Goal: Task Accomplishment & Management: Manage account settings

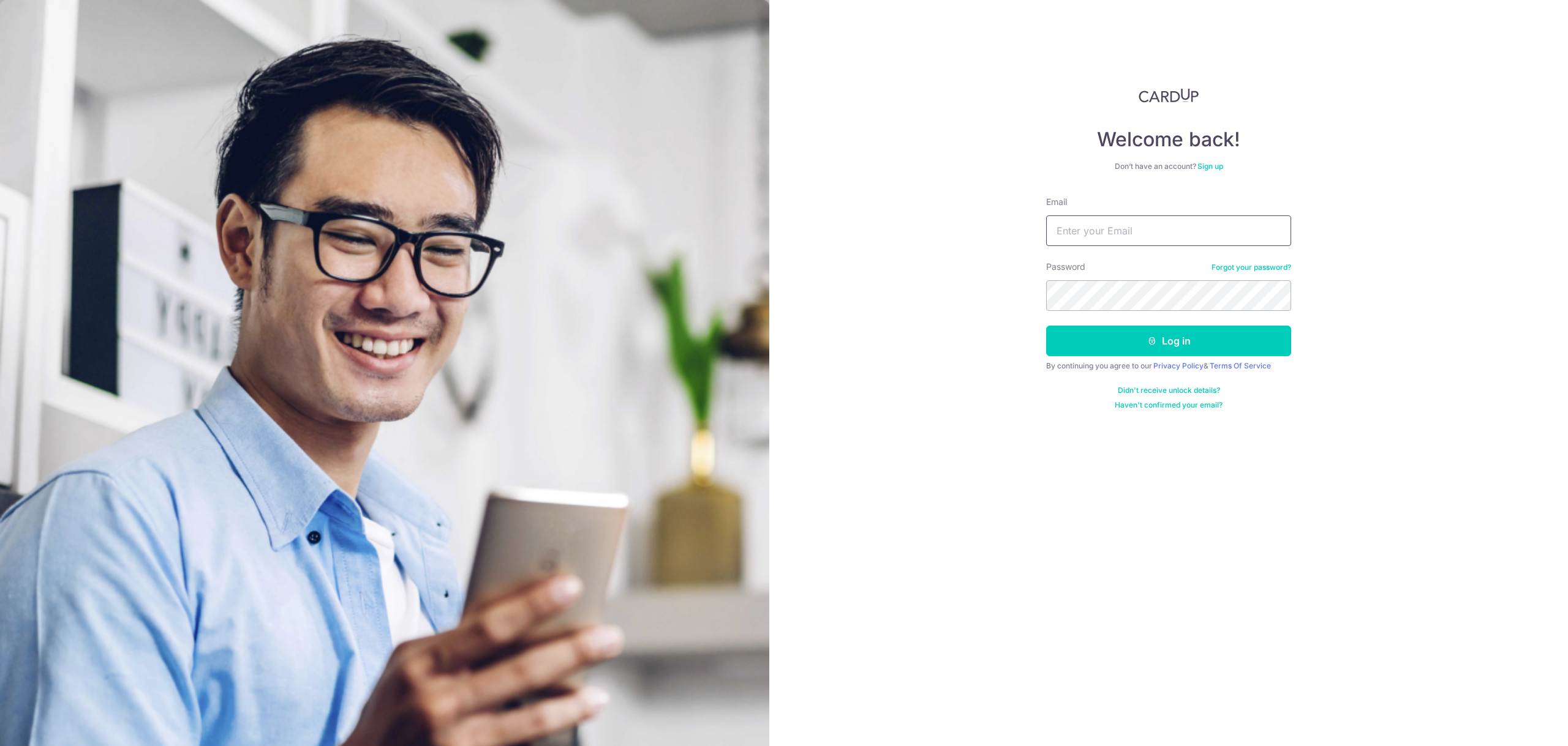
click at [1218, 243] on input "Email" at bounding box center [1168, 230] width 245 height 30
type input "[EMAIL_ADDRESS][DOMAIN_NAME]"
click at [1157, 337] on icon "submit" at bounding box center [1152, 340] width 10 height 10
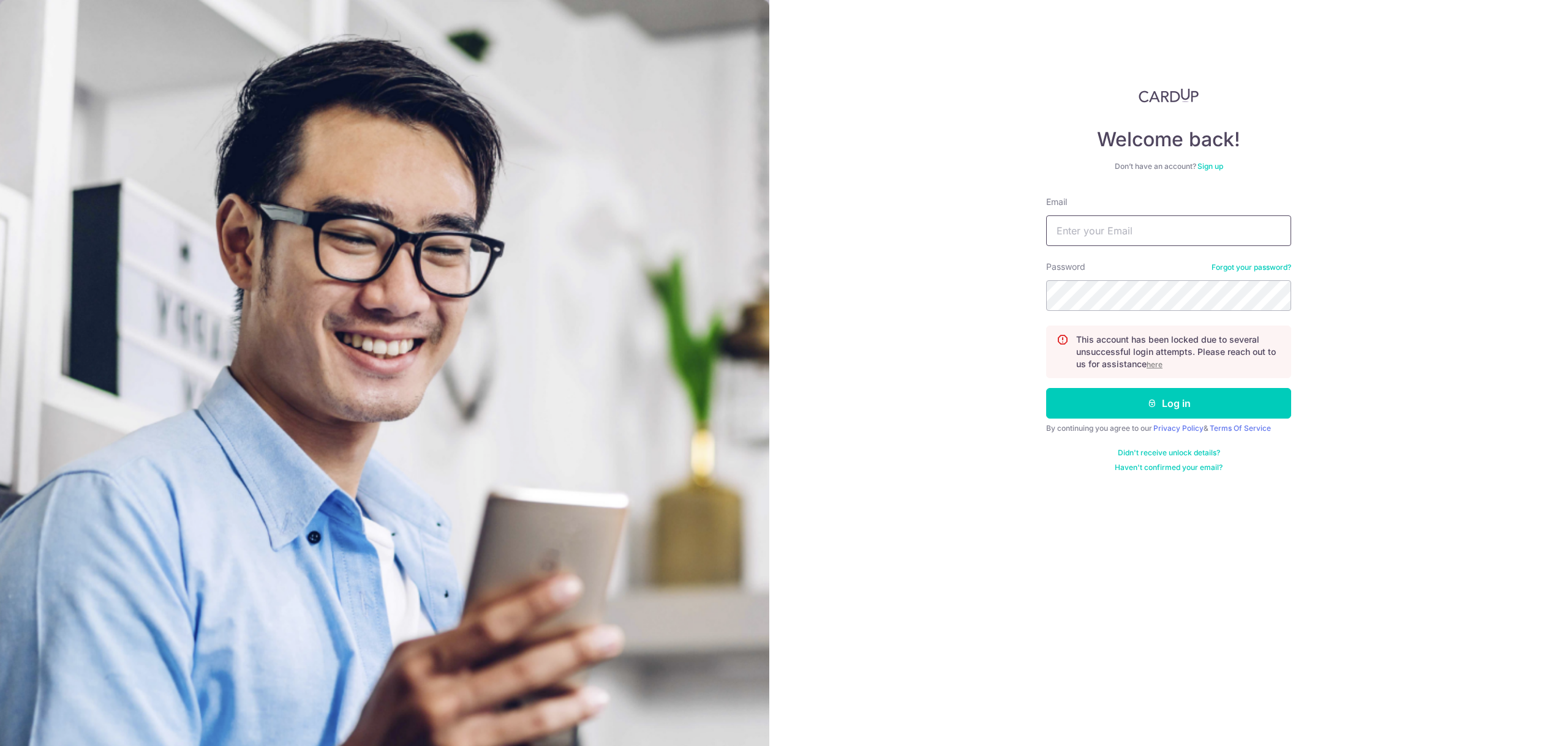
click at [1158, 230] on input "Email" at bounding box center [1168, 230] width 245 height 30
type input "[EMAIL_ADDRESS][DOMAIN_NAME]"
click at [1046, 388] on button "Log in" at bounding box center [1168, 403] width 245 height 30
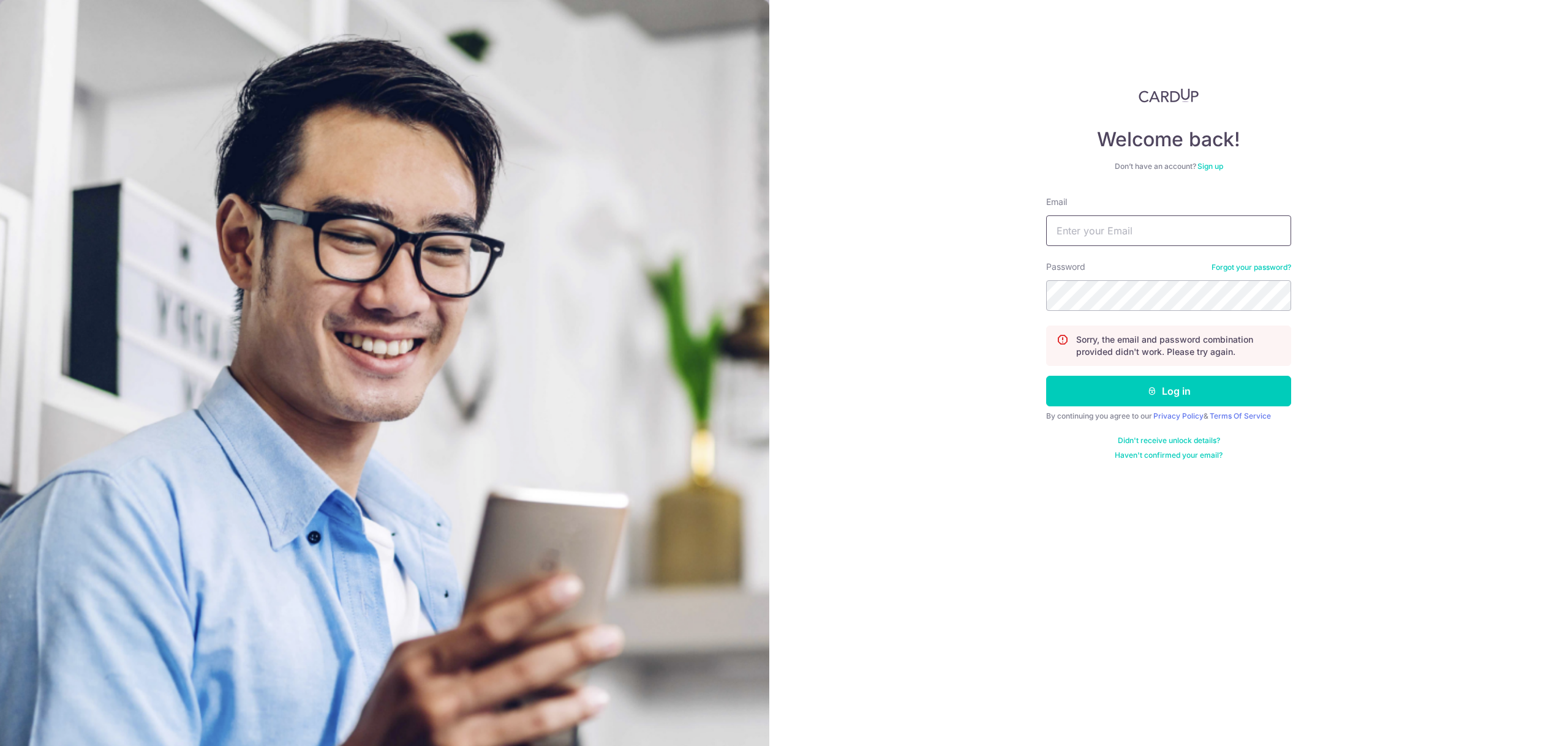
drag, startPoint x: 0, startPoint y: 0, endPoint x: 1158, endPoint y: 236, distance: 1181.8
click at [1158, 236] on input "Email" at bounding box center [1168, 230] width 245 height 30
type input "[EMAIL_ADDRESS][DOMAIN_NAME]"
click at [1152, 390] on icon "submit" at bounding box center [1152, 391] width 10 height 10
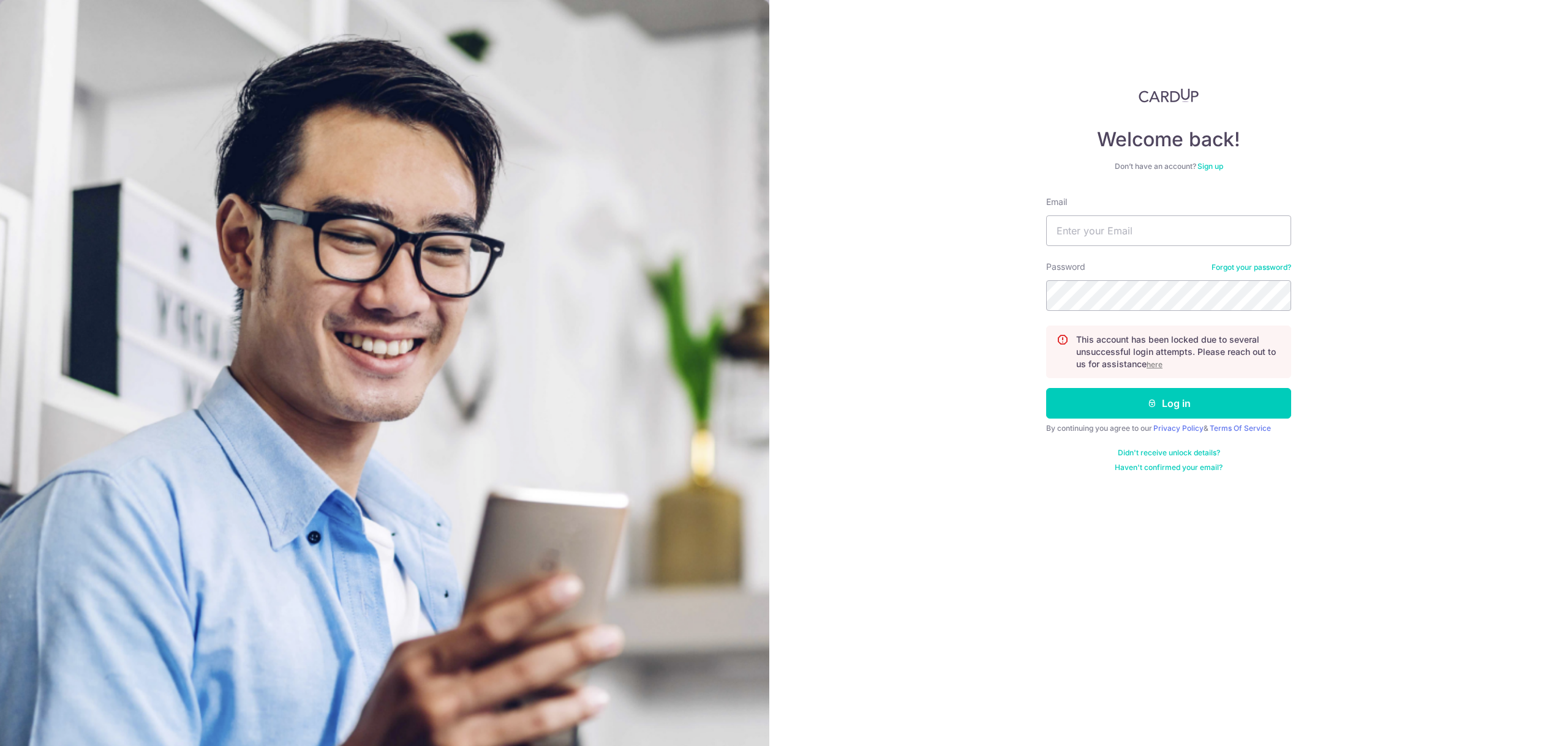
click at [1227, 268] on link "Forgot your password?" at bounding box center [1251, 267] width 80 height 10
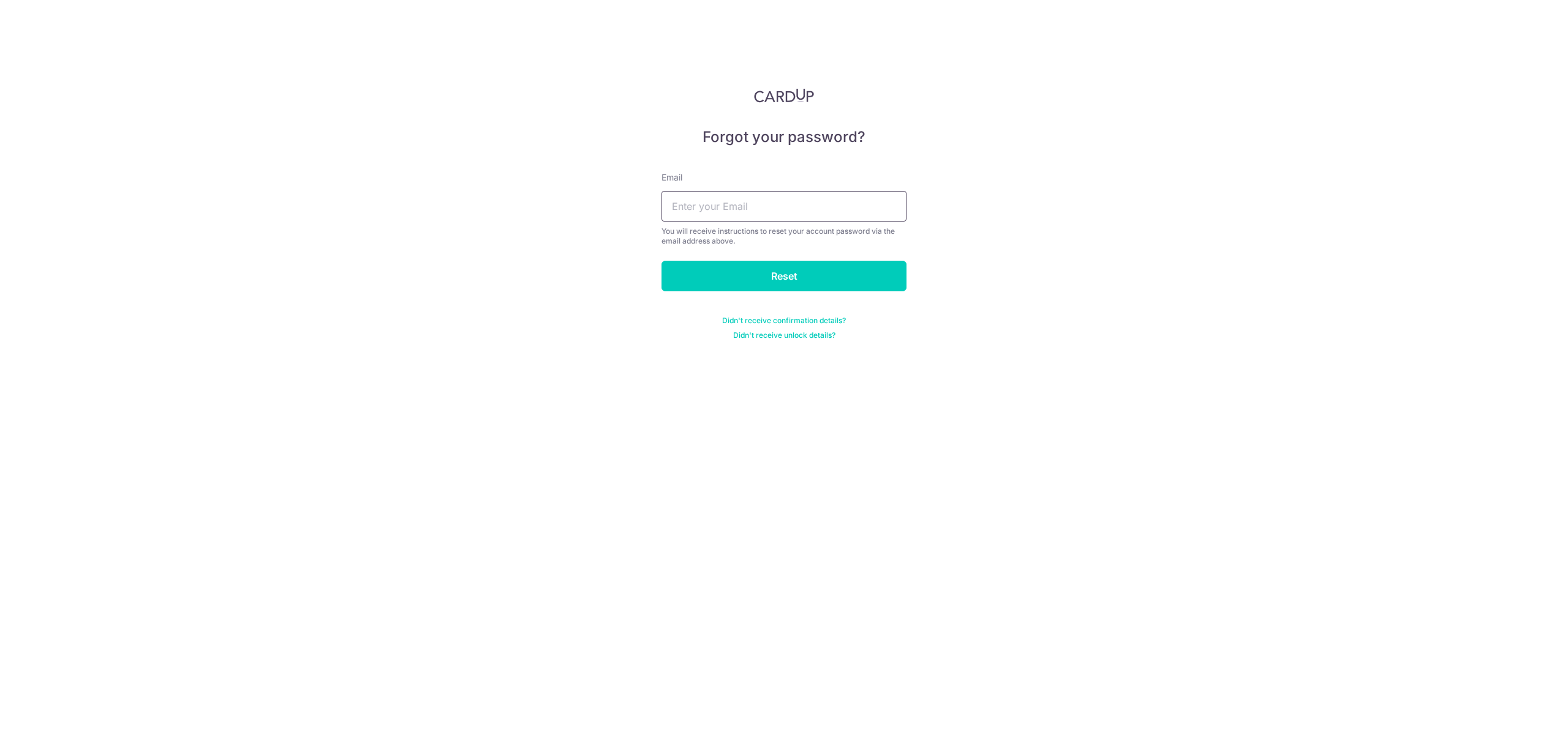
click at [775, 216] on input "text" at bounding box center [784, 206] width 245 height 30
type input "[EMAIL_ADDRESS][DOMAIN_NAME]"
click at [789, 273] on input "Reset" at bounding box center [784, 276] width 245 height 30
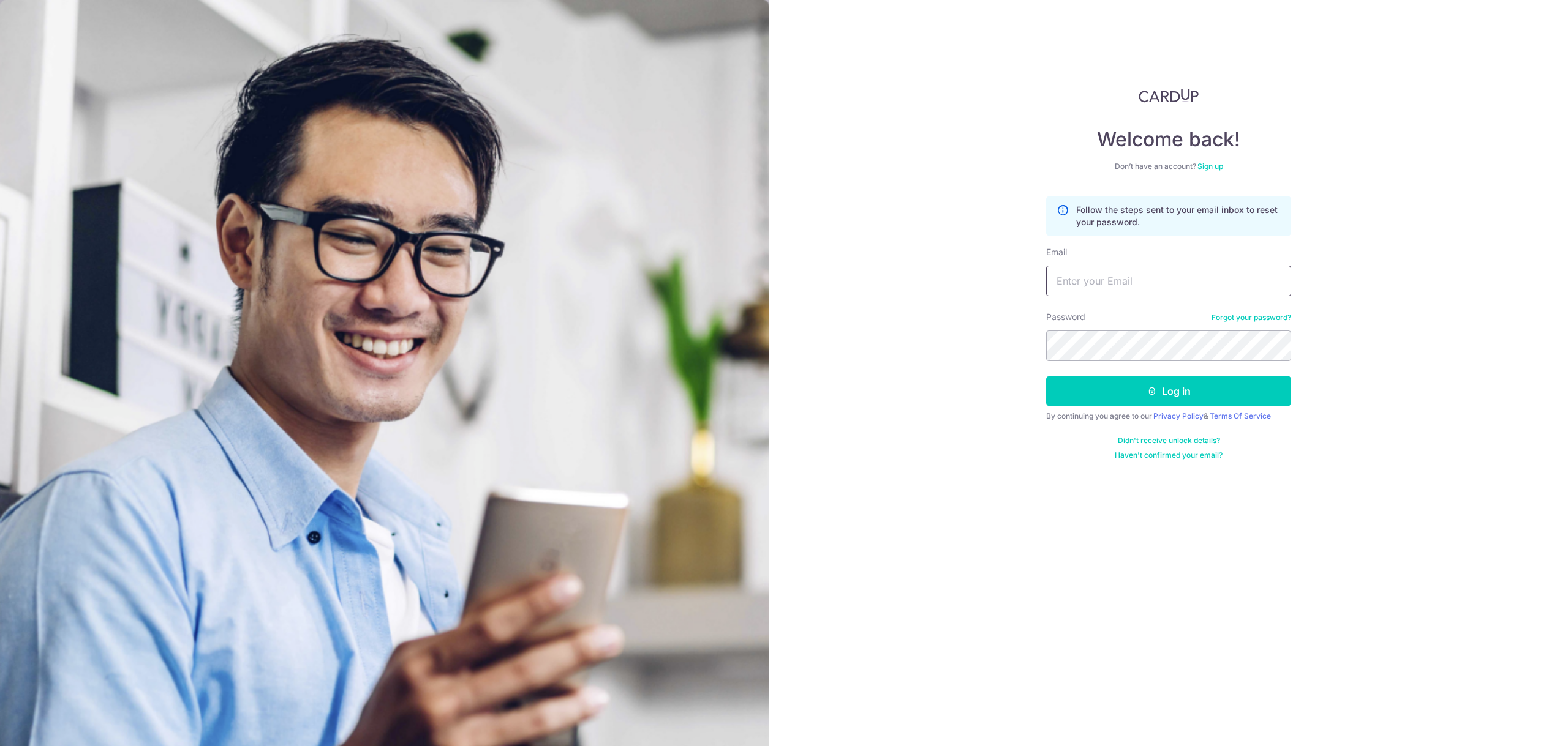
click at [1130, 281] on input "Email" at bounding box center [1168, 281] width 245 height 30
click at [1100, 285] on input "Email" at bounding box center [1168, 281] width 245 height 30
type input "dkhn88@yahoo.com"
click at [1154, 393] on icon "submit" at bounding box center [1152, 391] width 10 height 10
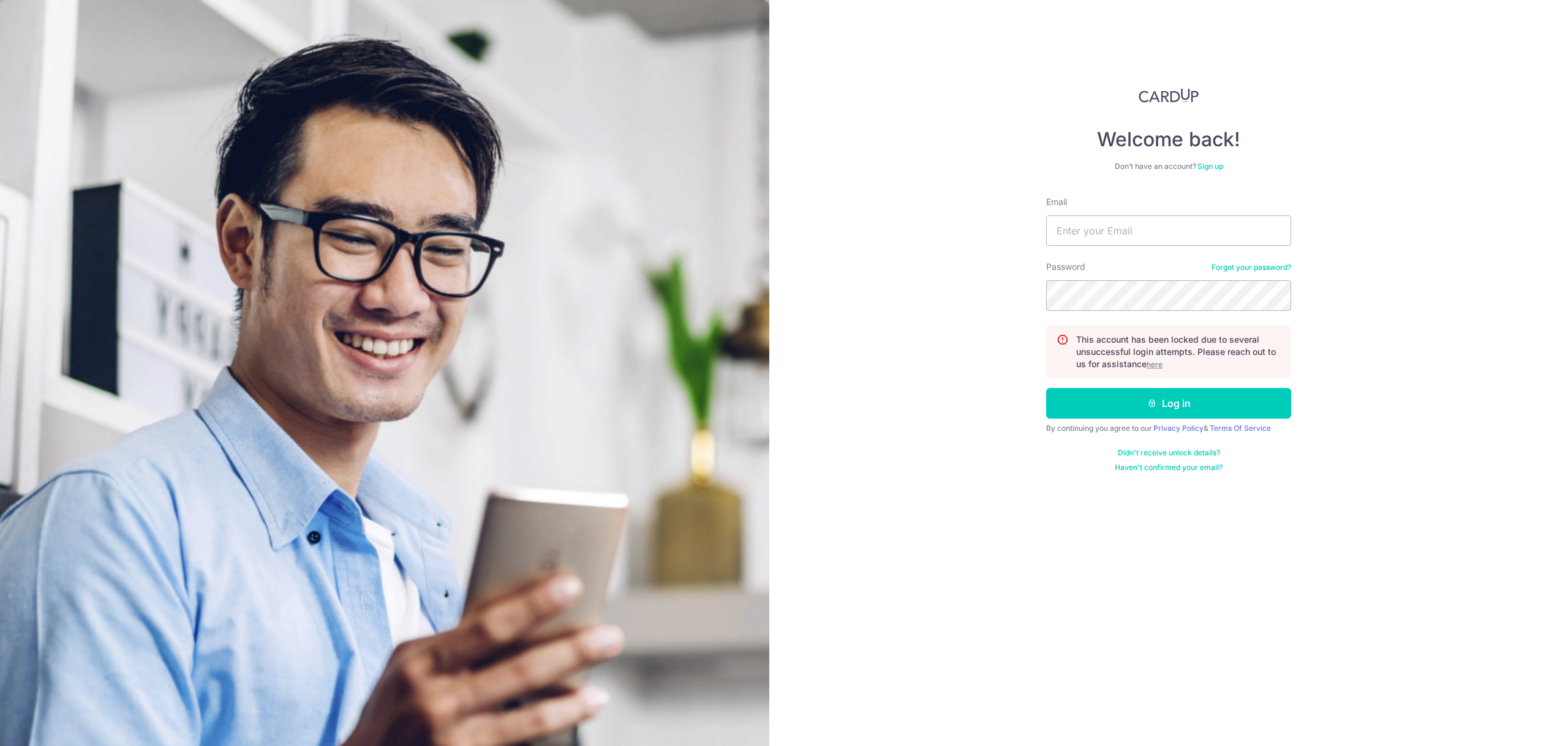
click at [1261, 268] on link "Forgot your password?" at bounding box center [1251, 267] width 80 height 10
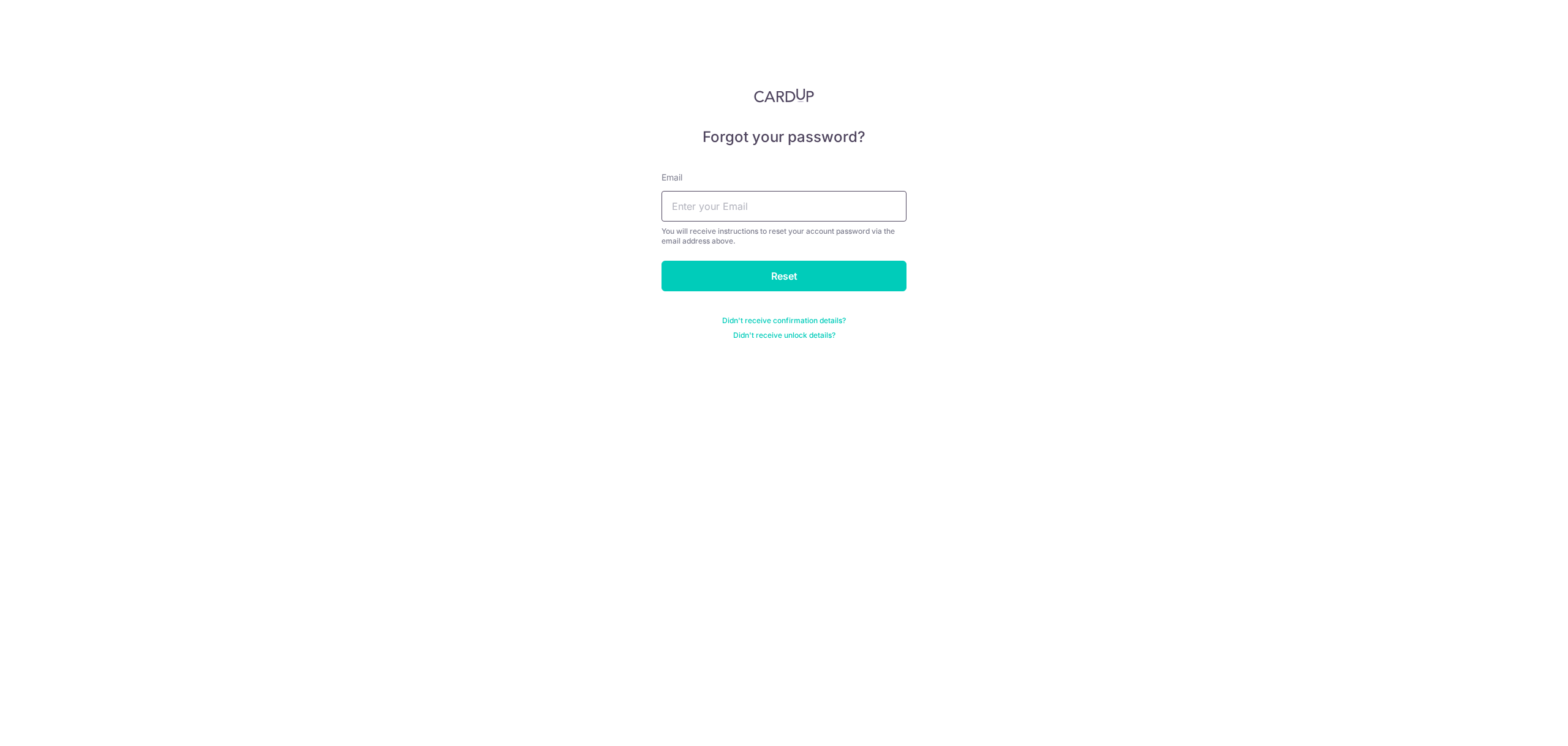
click at [719, 208] on input "text" at bounding box center [784, 206] width 245 height 30
type input "dkhn88@yahoo.com"
click at [774, 275] on input "Reset" at bounding box center [784, 276] width 245 height 30
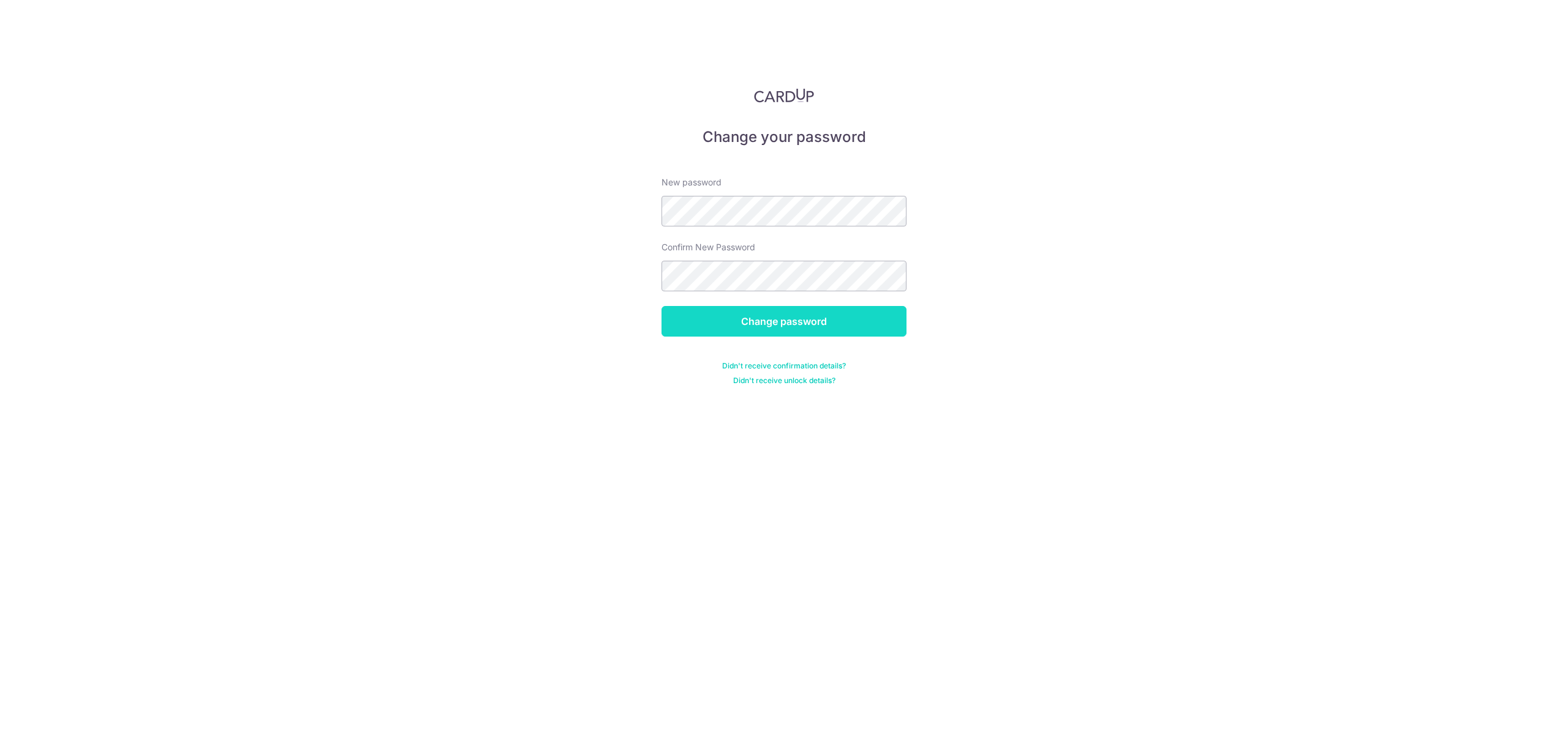
click at [788, 317] on input "Change password" at bounding box center [784, 321] width 245 height 30
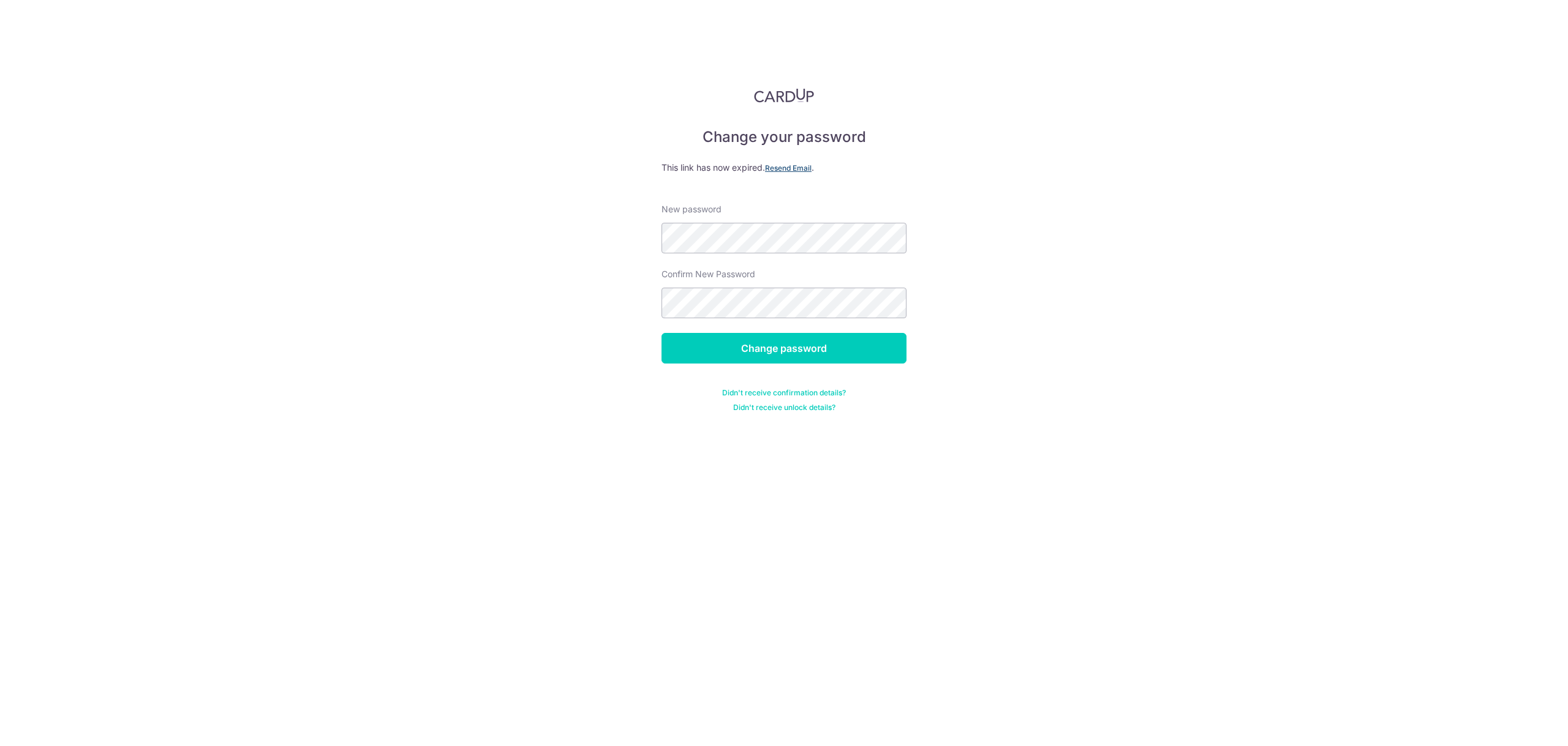
click at [800, 167] on u "Resend Email" at bounding box center [788, 168] width 46 height 9
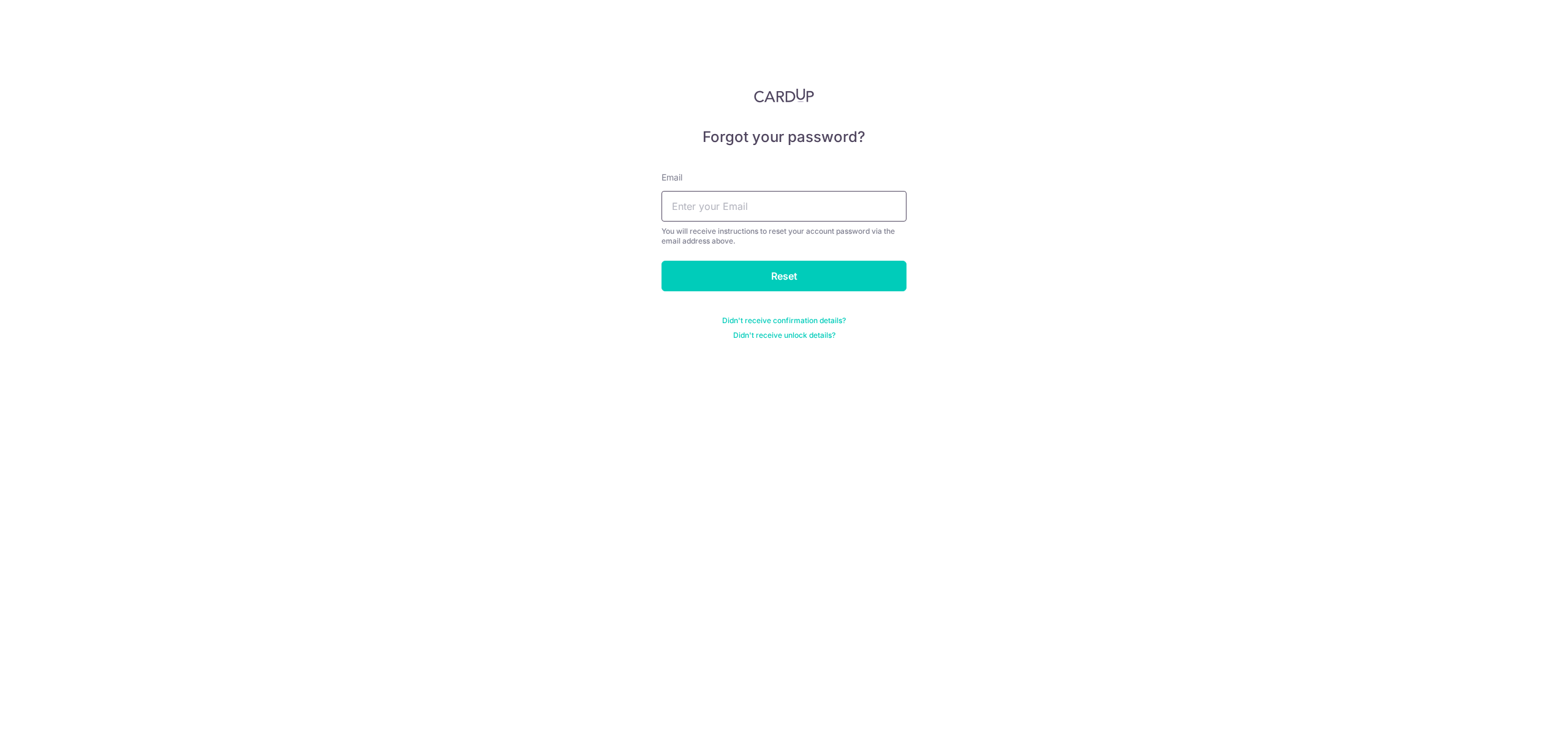
click at [753, 211] on input "text" at bounding box center [784, 206] width 245 height 30
type input "[EMAIL_ADDRESS][DOMAIN_NAME]"
click at [768, 277] on input "Reset" at bounding box center [784, 276] width 245 height 30
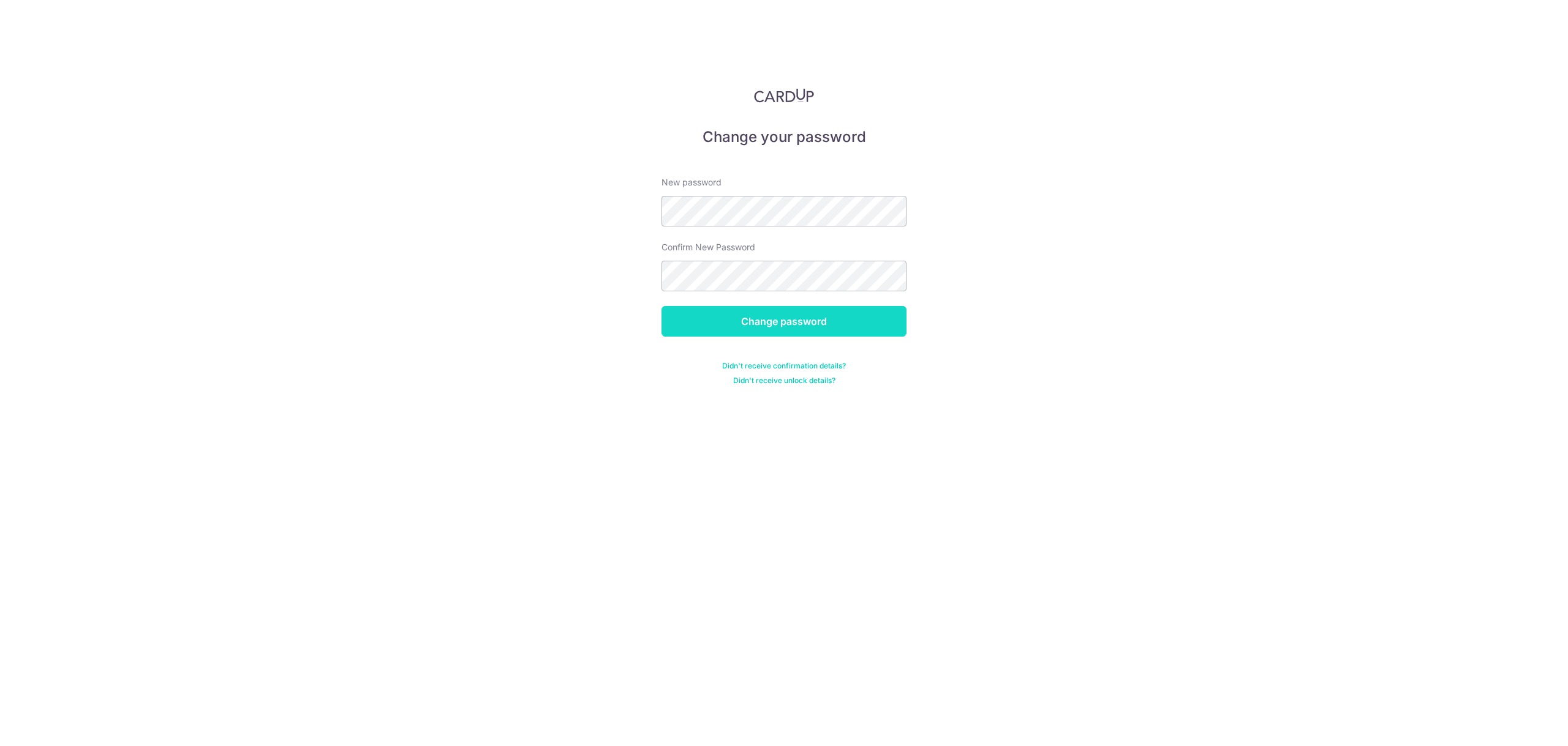
click at [834, 328] on input "Change password" at bounding box center [784, 321] width 245 height 30
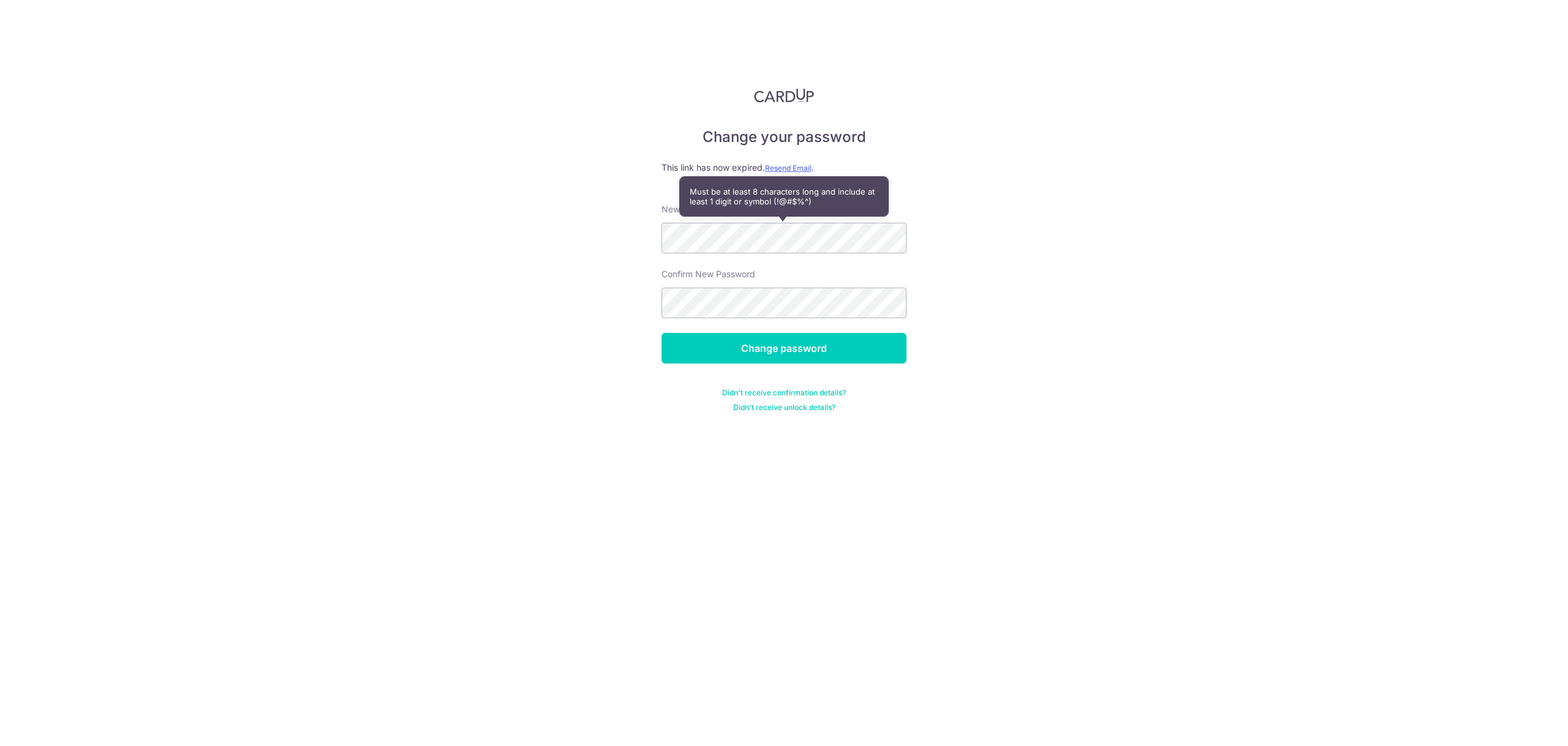
click at [791, 96] on img at bounding box center [784, 95] width 60 height 14
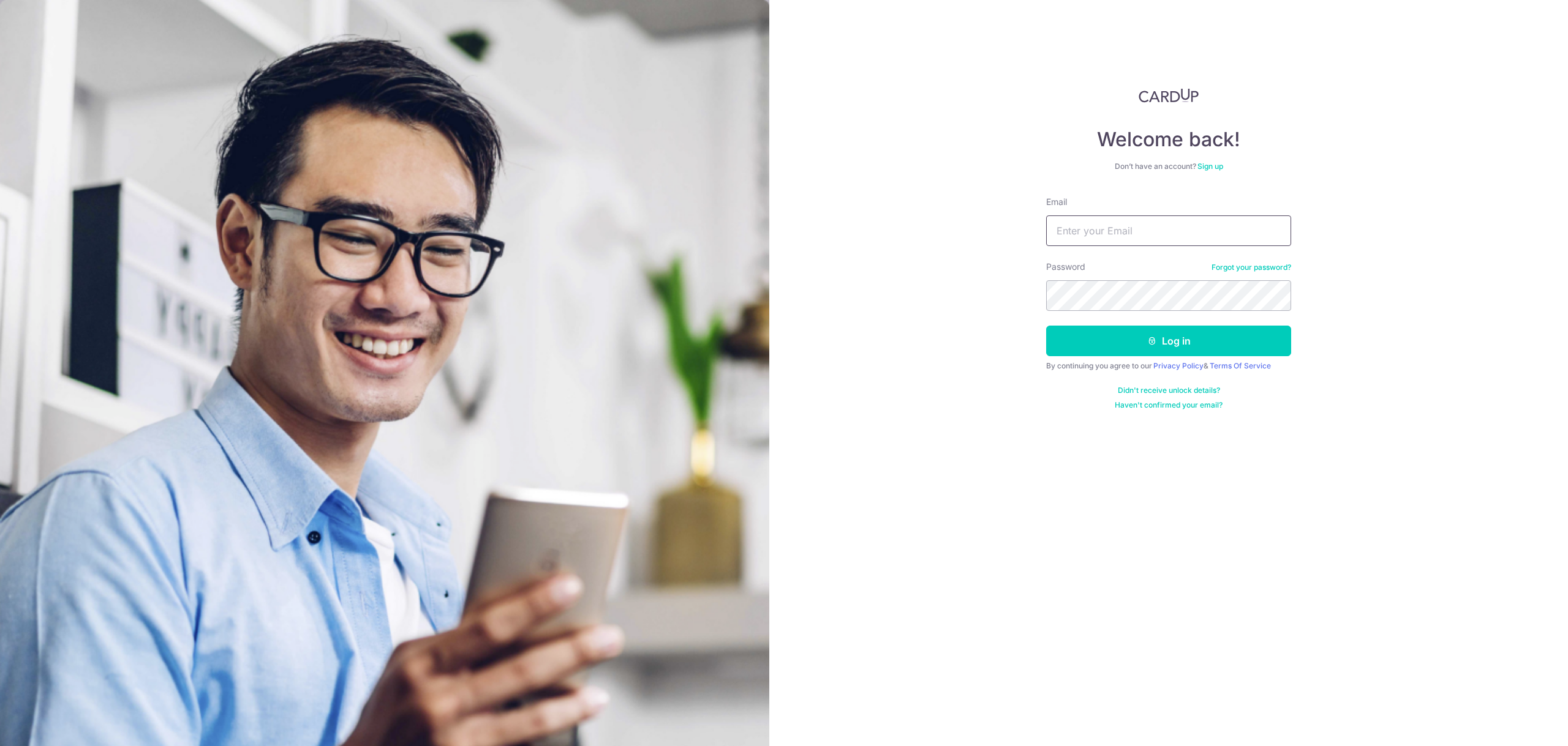
click at [1134, 220] on input "Email" at bounding box center [1168, 230] width 245 height 30
type input "[EMAIL_ADDRESS][DOMAIN_NAME]"
click at [1046, 326] on button "Log in" at bounding box center [1168, 341] width 245 height 30
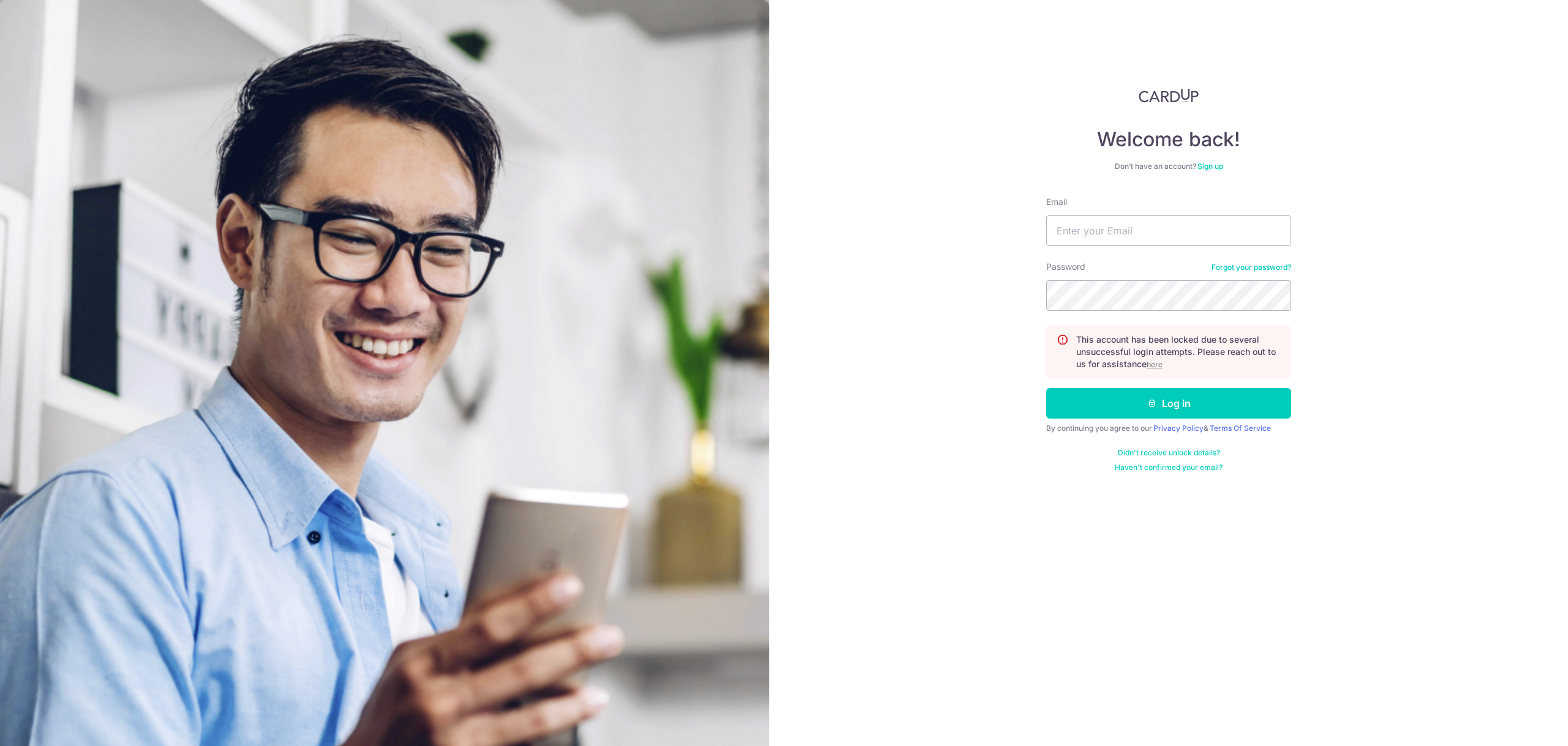
click at [1223, 263] on link "Forgot your password?" at bounding box center [1251, 267] width 80 height 10
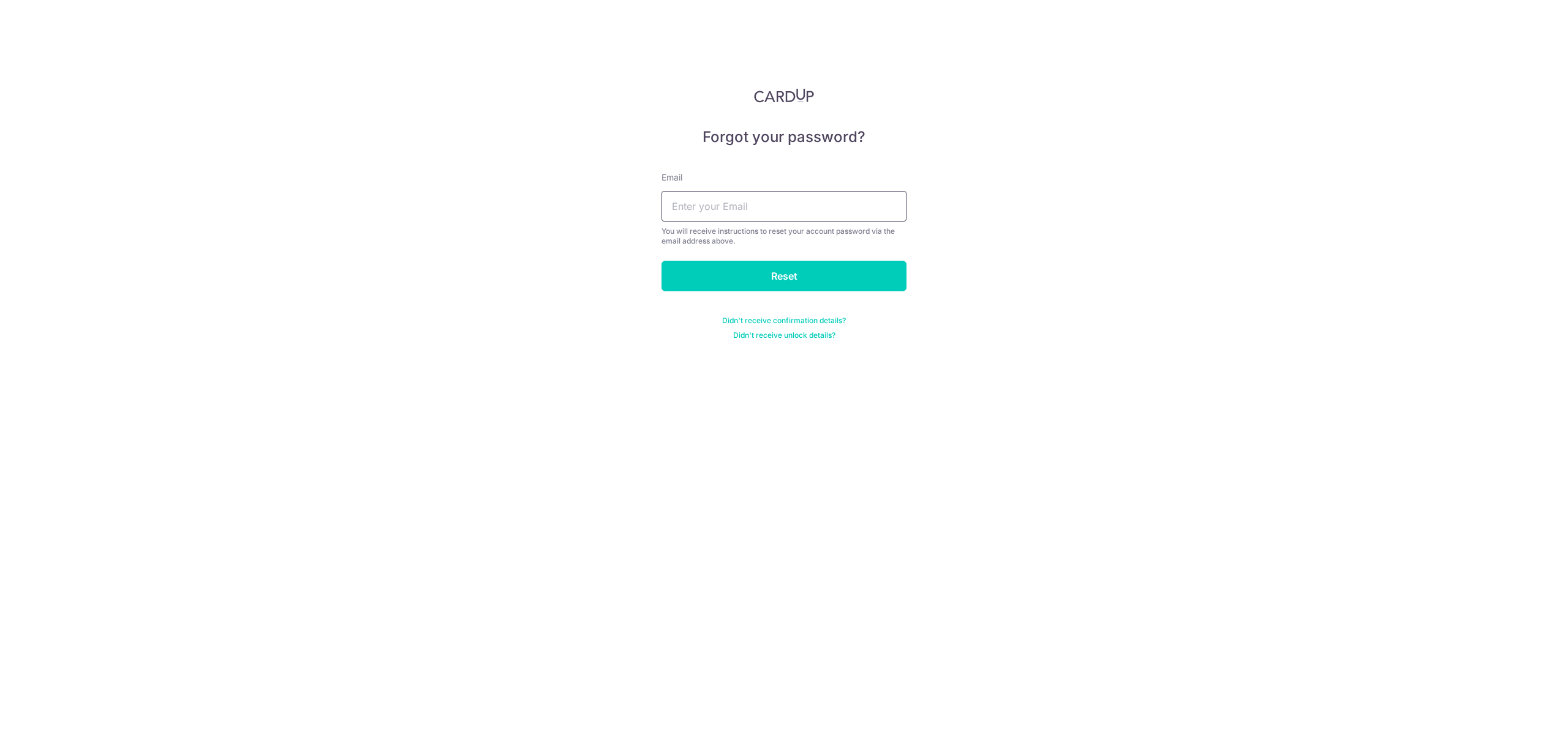
click at [780, 193] on input "text" at bounding box center [784, 206] width 245 height 30
type input "[EMAIL_ADDRESS][DOMAIN_NAME]"
click at [774, 272] on input "Reset" at bounding box center [784, 276] width 245 height 30
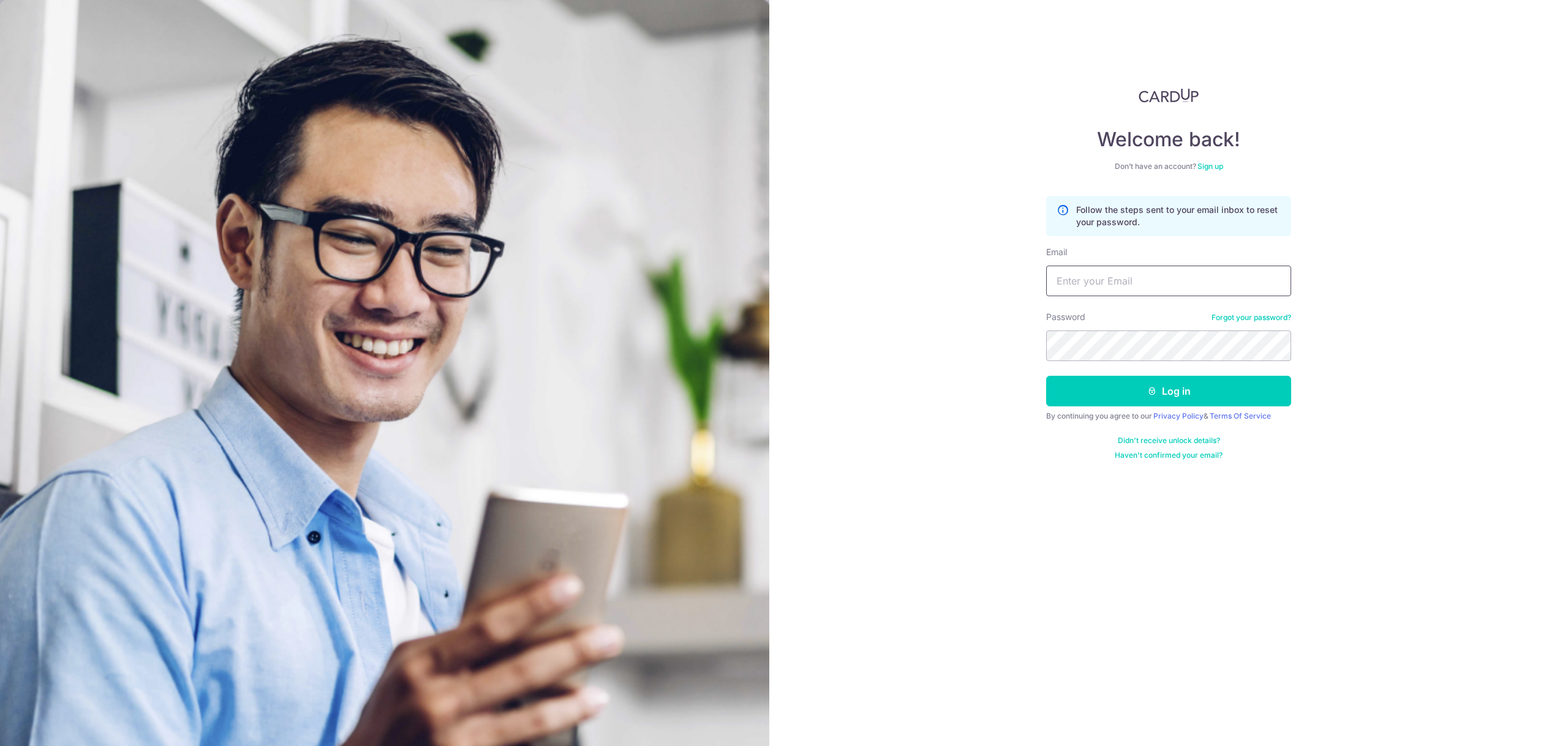
click at [1156, 282] on input "Email" at bounding box center [1168, 281] width 245 height 30
type input "dkhn88@yahoo.com"
click at [1276, 315] on link "Forgot your password?" at bounding box center [1251, 318] width 80 height 10
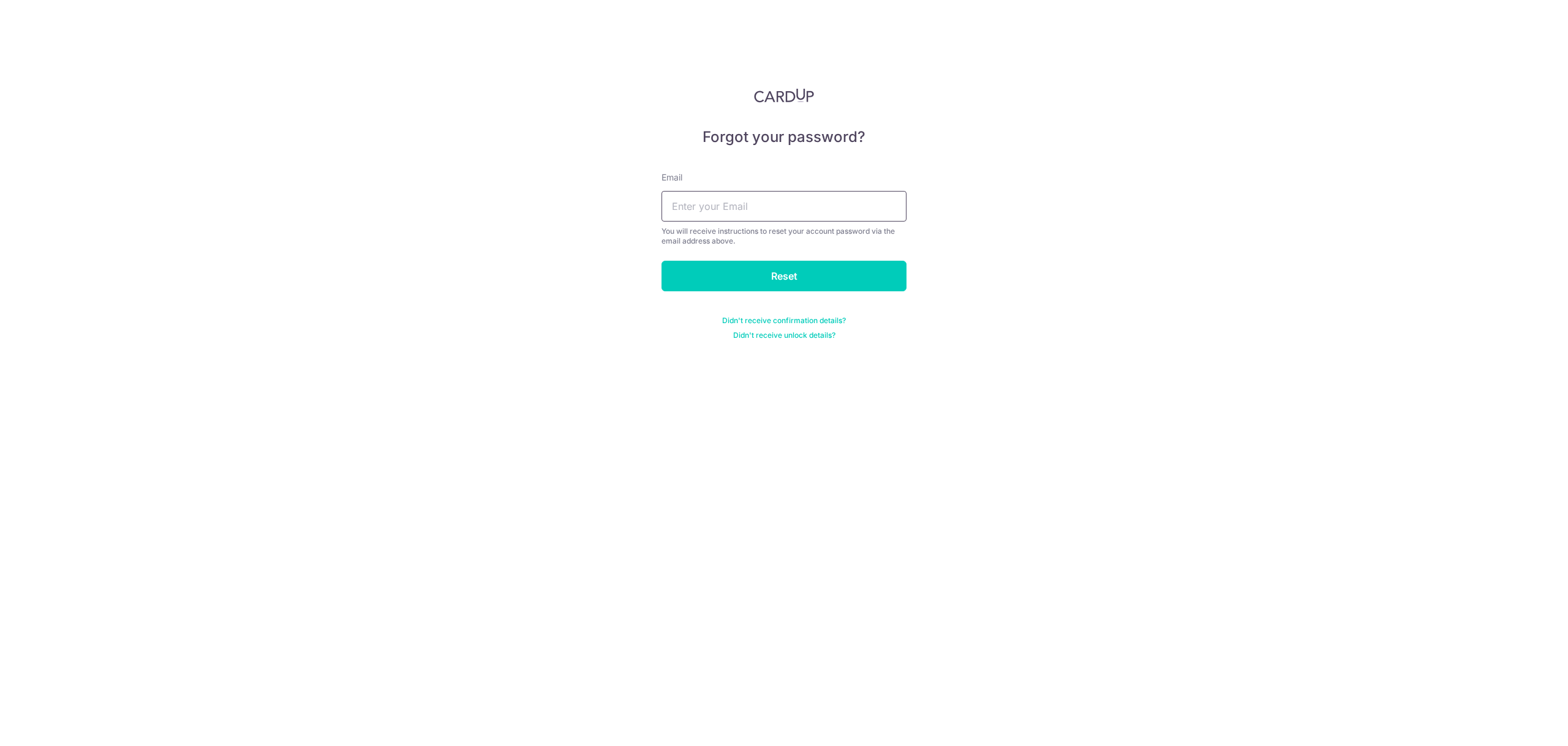
click at [734, 208] on input "text" at bounding box center [784, 206] width 245 height 30
type input "[EMAIL_ADDRESS][DOMAIN_NAME]"
click at [752, 270] on input "Reset" at bounding box center [784, 276] width 245 height 30
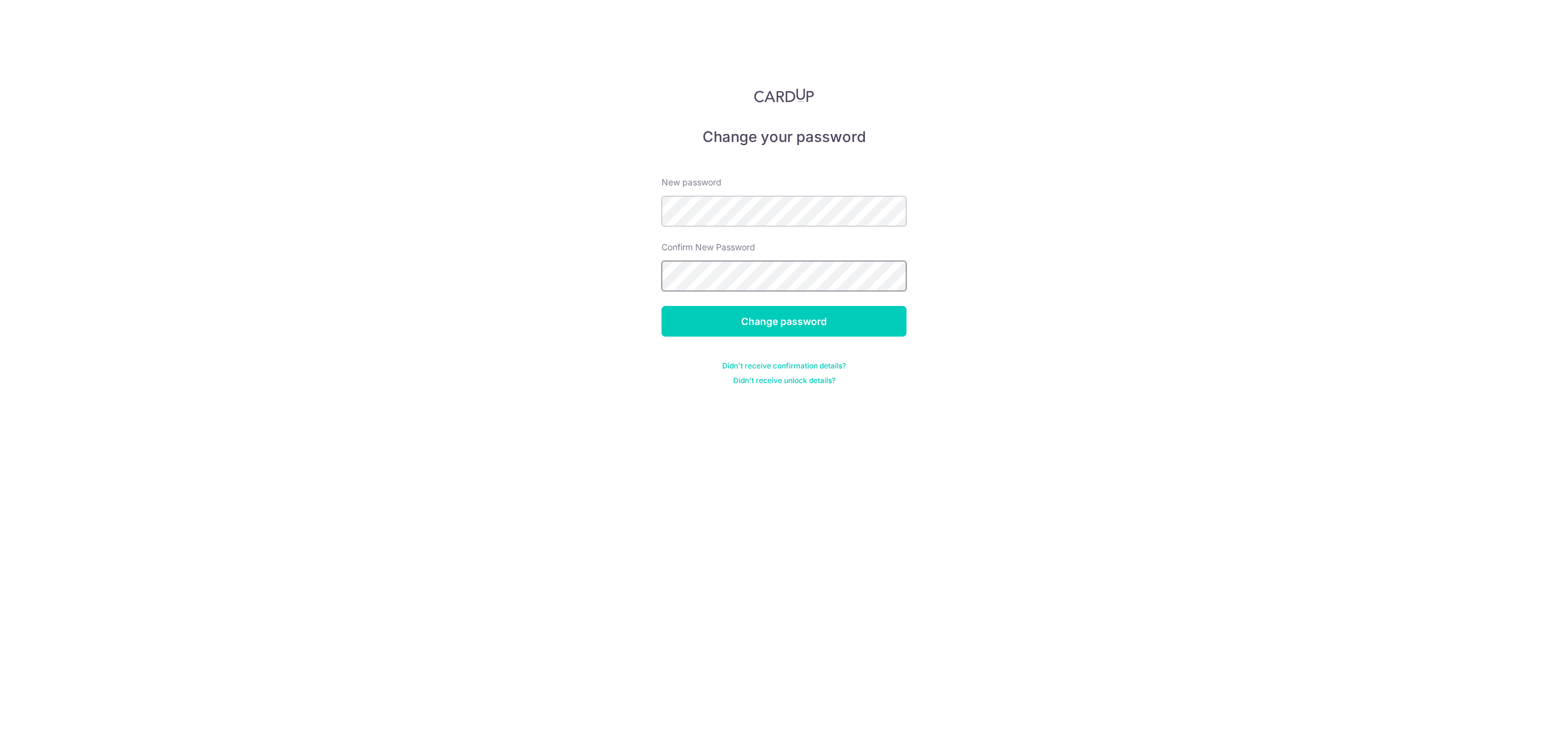
click at [661, 306] on input "Change password" at bounding box center [784, 321] width 245 height 30
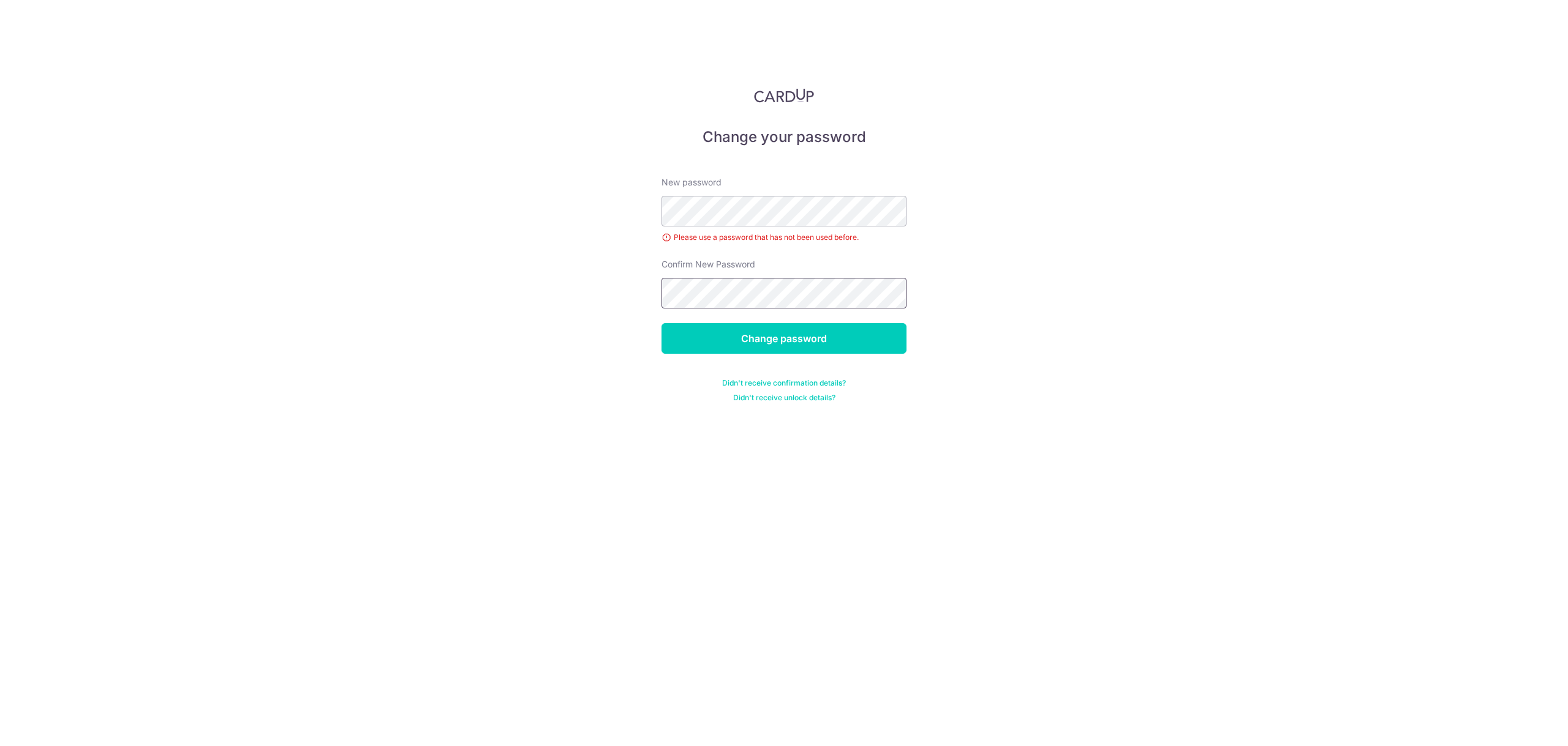
click at [661, 323] on input "Change password" at bounding box center [784, 338] width 245 height 30
